Goal: Information Seeking & Learning: Find specific page/section

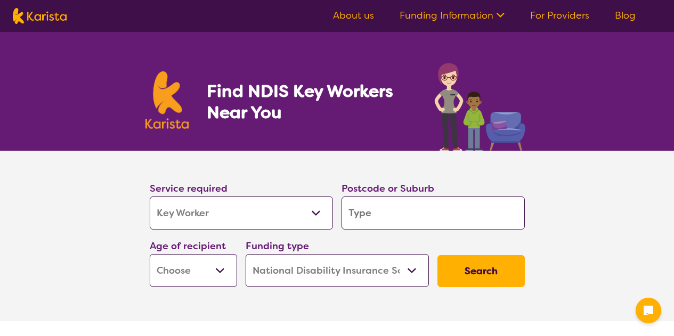
select select "Key Worker"
select select "NDIS"
select select "Key Worker"
select select "NDIS"
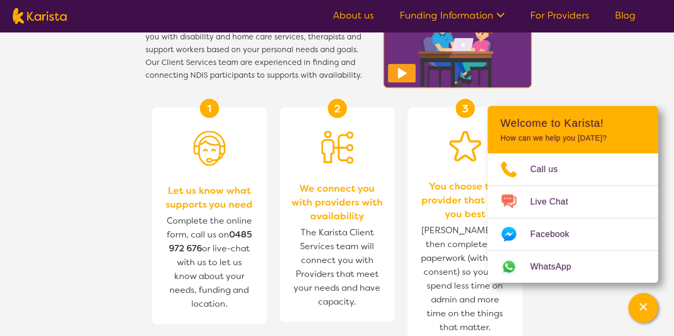
scroll to position [1737, 0]
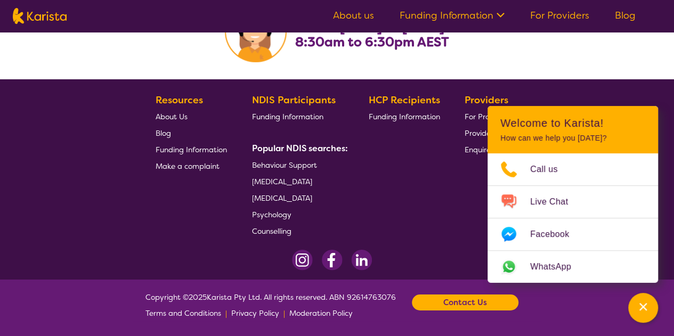
click at [166, 114] on span "About Us" at bounding box center [172, 117] width 32 height 10
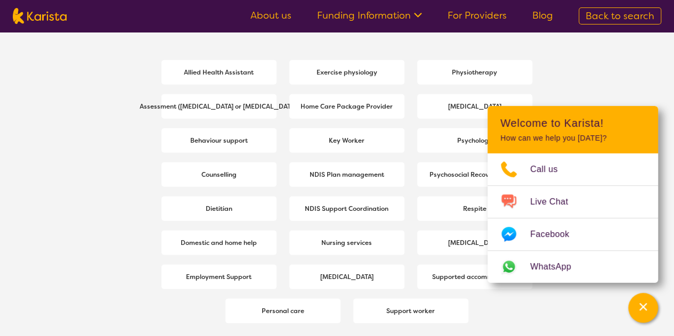
scroll to position [1455, 0]
click at [452, 239] on b "[MEDICAL_DATA]" at bounding box center [474, 243] width 53 height 9
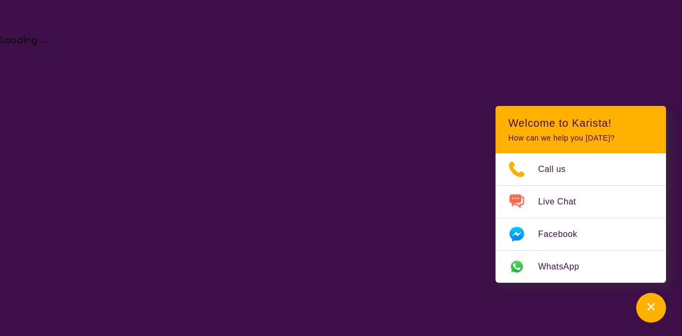
select select "[MEDICAL_DATA]"
select select "NDIS"
select select "[MEDICAL_DATA]"
select select "NDIS"
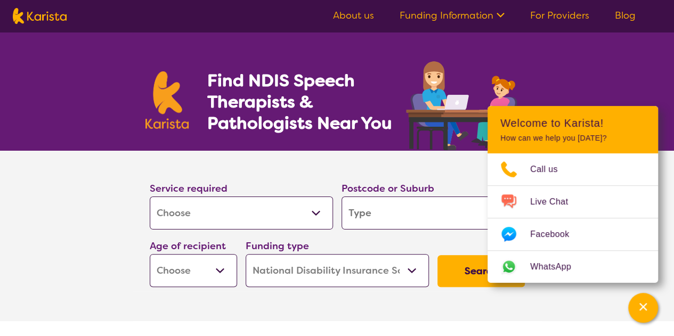
click at [402, 221] on input "search" at bounding box center [432, 213] width 183 height 33
type input "r"
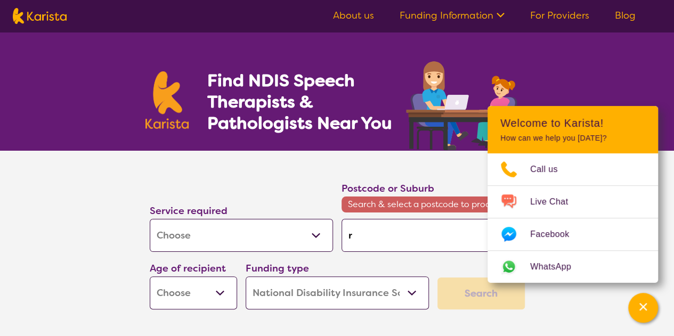
type input "re"
type input "red"
type input "redf"
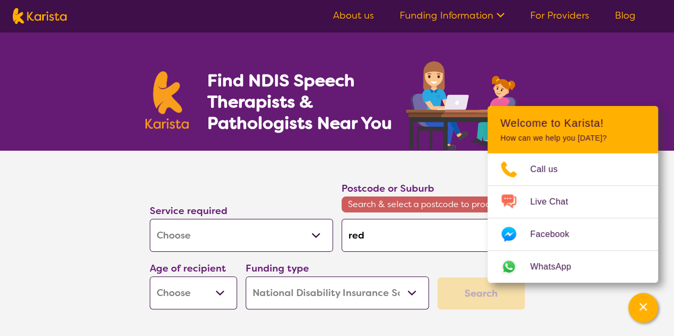
type input "redf"
type input "redfe"
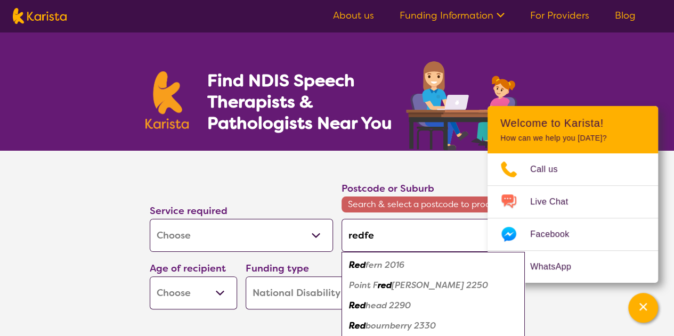
type input "redfer"
type input "redfern"
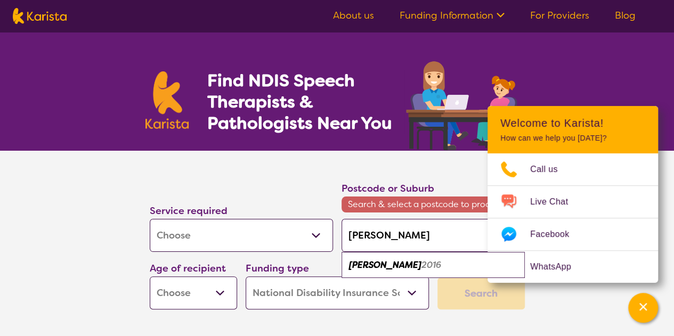
click at [421, 267] on em "2016" at bounding box center [431, 264] width 20 height 11
type input "2016"
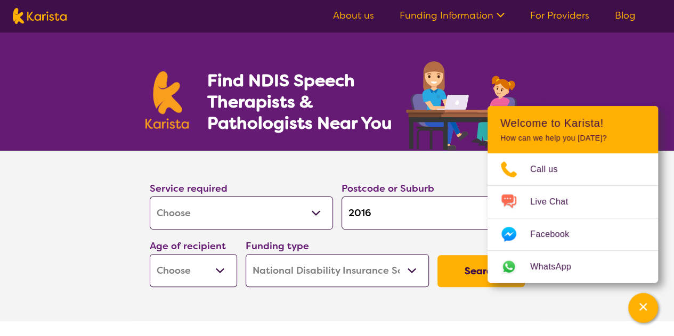
click at [481, 268] on button "Search" at bounding box center [480, 271] width 87 height 32
click at [198, 273] on select "Early Childhood - 0 to 9 Child - 10 to 11 Adolescent - 12 to 17 Adult - 18 to 6…" at bounding box center [193, 270] width 87 height 33
select select "AS"
click at [150, 254] on select "Early Childhood - 0 to 9 Child - 10 to 11 Adolescent - 12 to 17 Adult - 18 to 6…" at bounding box center [193, 270] width 87 height 33
select select "AS"
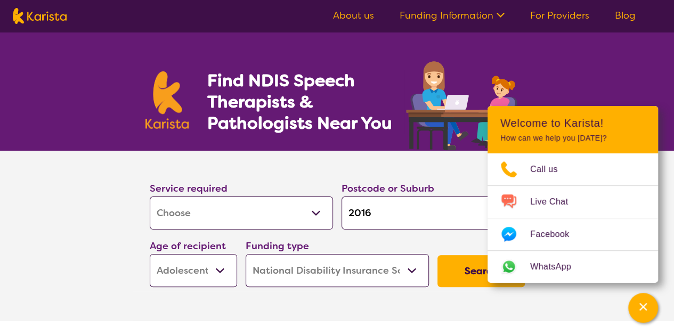
click at [453, 275] on button "Search" at bounding box center [480, 271] width 87 height 32
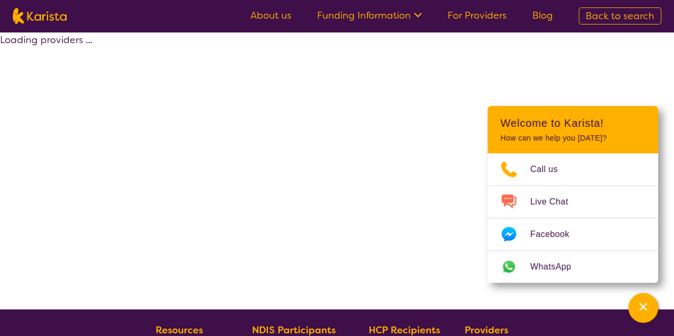
select select "by_score"
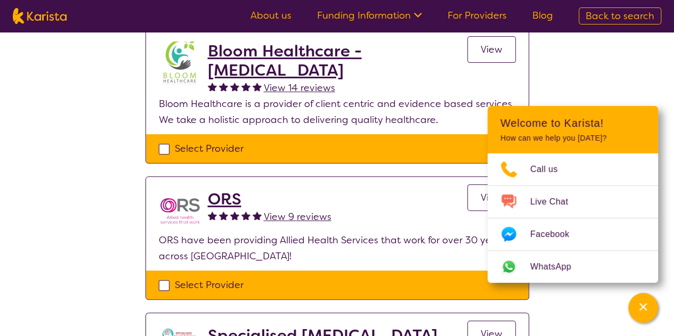
scroll to position [121, 0]
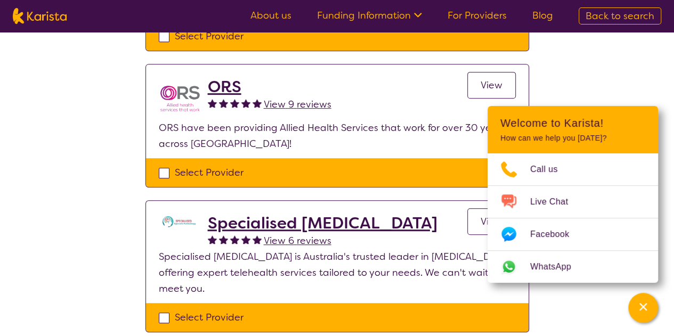
scroll to position [232, 0]
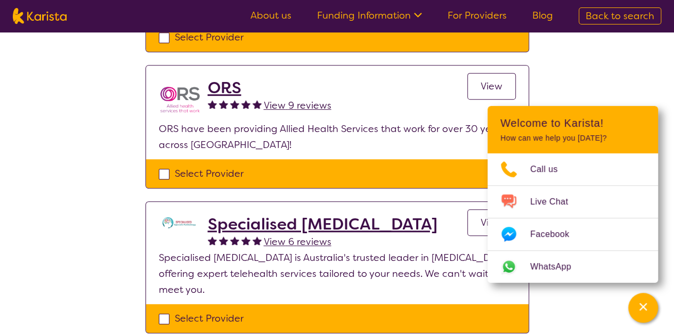
click at [296, 223] on h2 "Specialised Speech Pathology" at bounding box center [323, 224] width 230 height 19
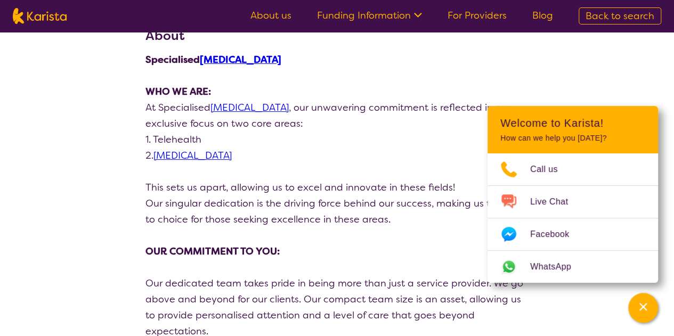
scroll to position [152, 0]
click at [249, 105] on link "Speech Pathology" at bounding box center [249, 107] width 78 height 13
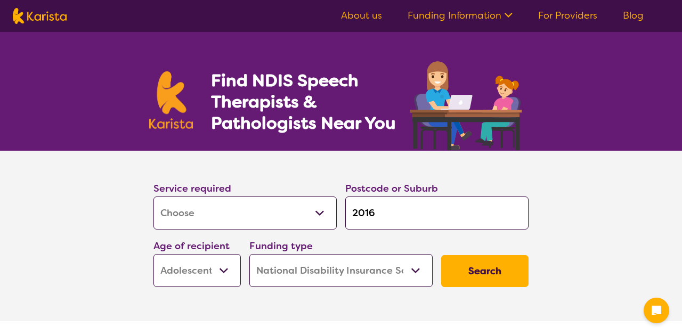
select select "[MEDICAL_DATA]"
select select "AS"
select select "NDIS"
select select "[MEDICAL_DATA]"
select select "AS"
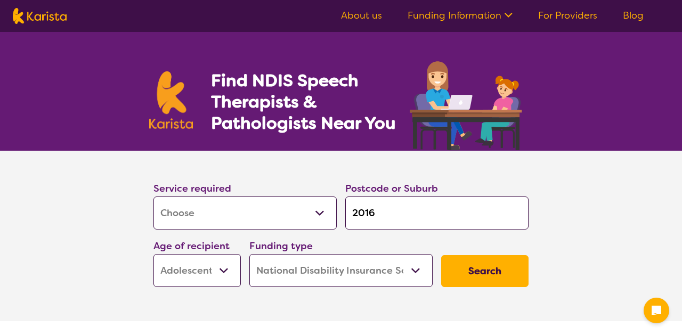
select select "NDIS"
